Goal: Navigation & Orientation: Find specific page/section

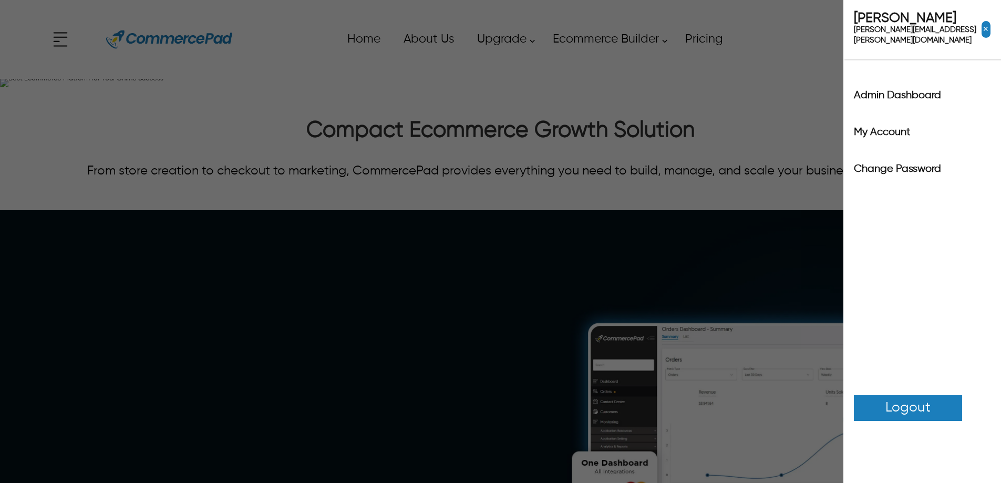
click at [899, 46] on div "x Upgrade eCommerce Builder Partners Pricing About us Contact us Follow us Home…" at bounding box center [500, 39] width 901 height 47
click at [899, 90] on label "Admin Dashboard" at bounding box center [922, 95] width 137 height 11
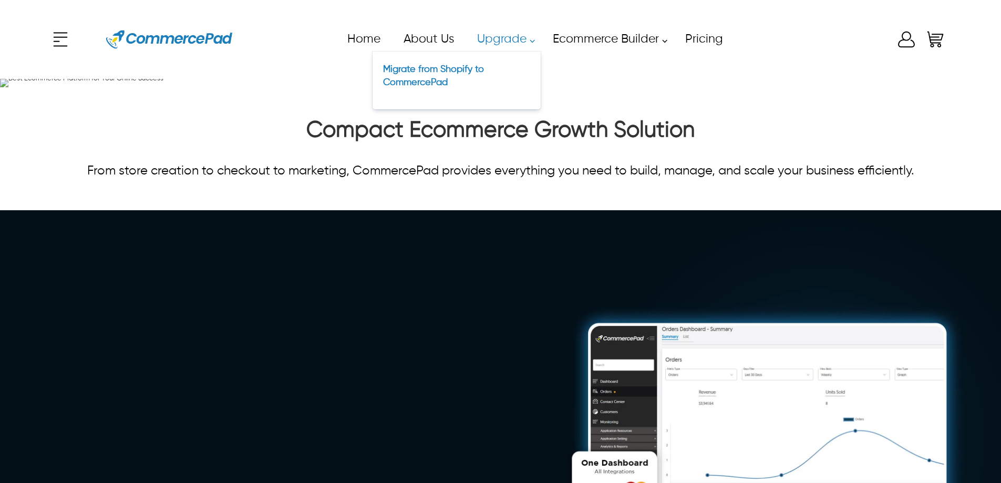
click at [490, 45] on link "Upgrade" at bounding box center [503, 39] width 76 height 24
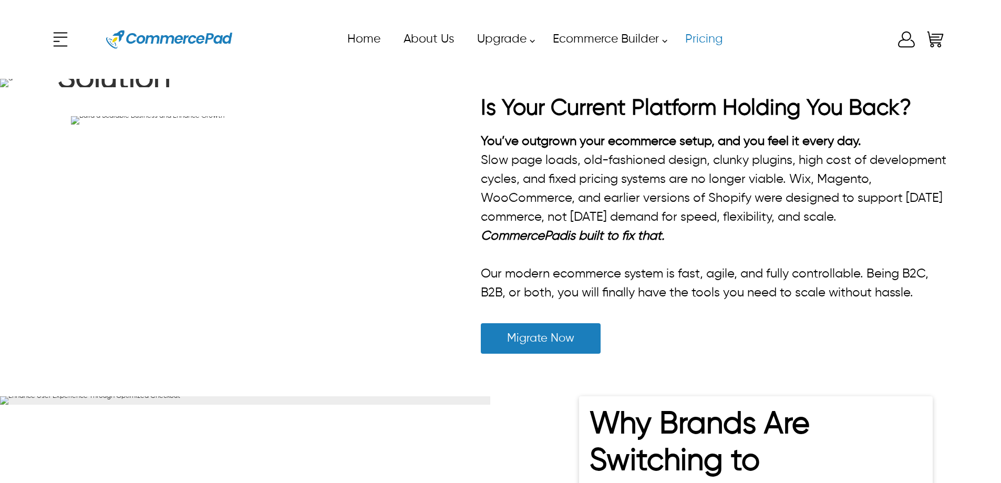
click at [697, 37] on link "Pricing" at bounding box center [703, 39] width 61 height 24
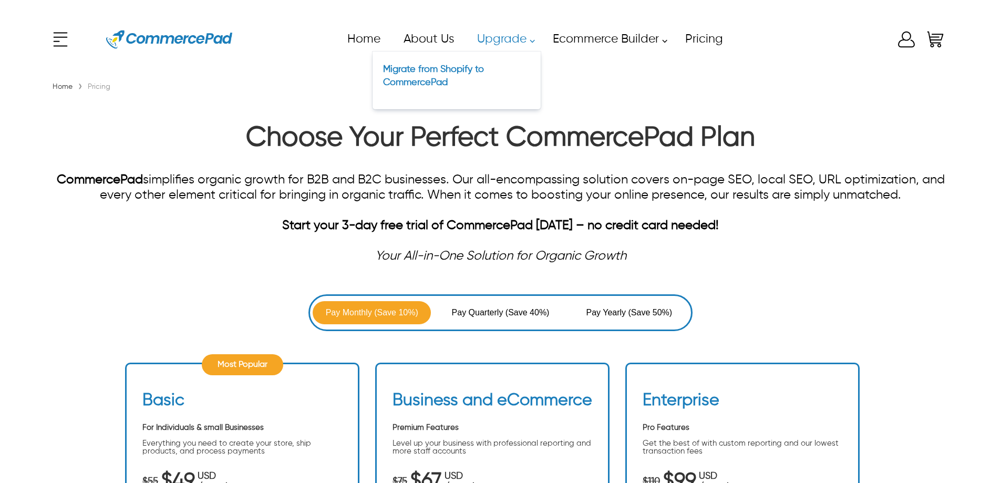
click at [539, 36] on link "Upgrade" at bounding box center [503, 39] width 76 height 24
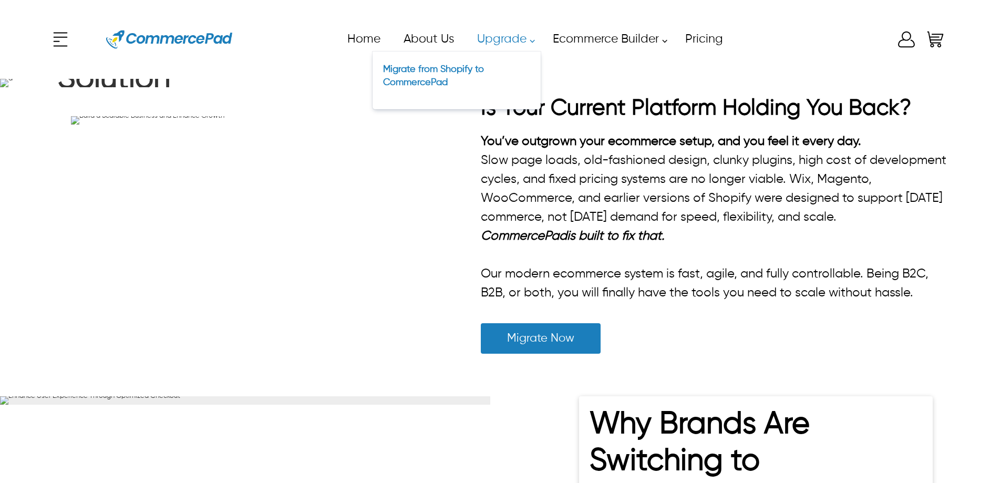
click at [529, 39] on link "Upgrade" at bounding box center [503, 39] width 76 height 24
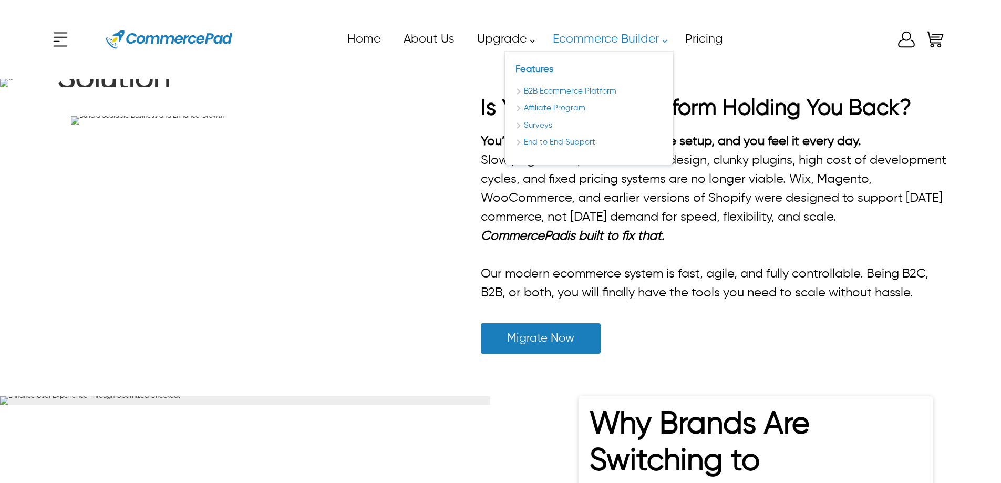
drag, startPoint x: 609, startPoint y: 41, endPoint x: 580, endPoint y: 42, distance: 29.5
click at [610, 42] on link "Ecommerce Builder" at bounding box center [607, 39] width 132 height 24
